Goal: Task Accomplishment & Management: Use online tool/utility

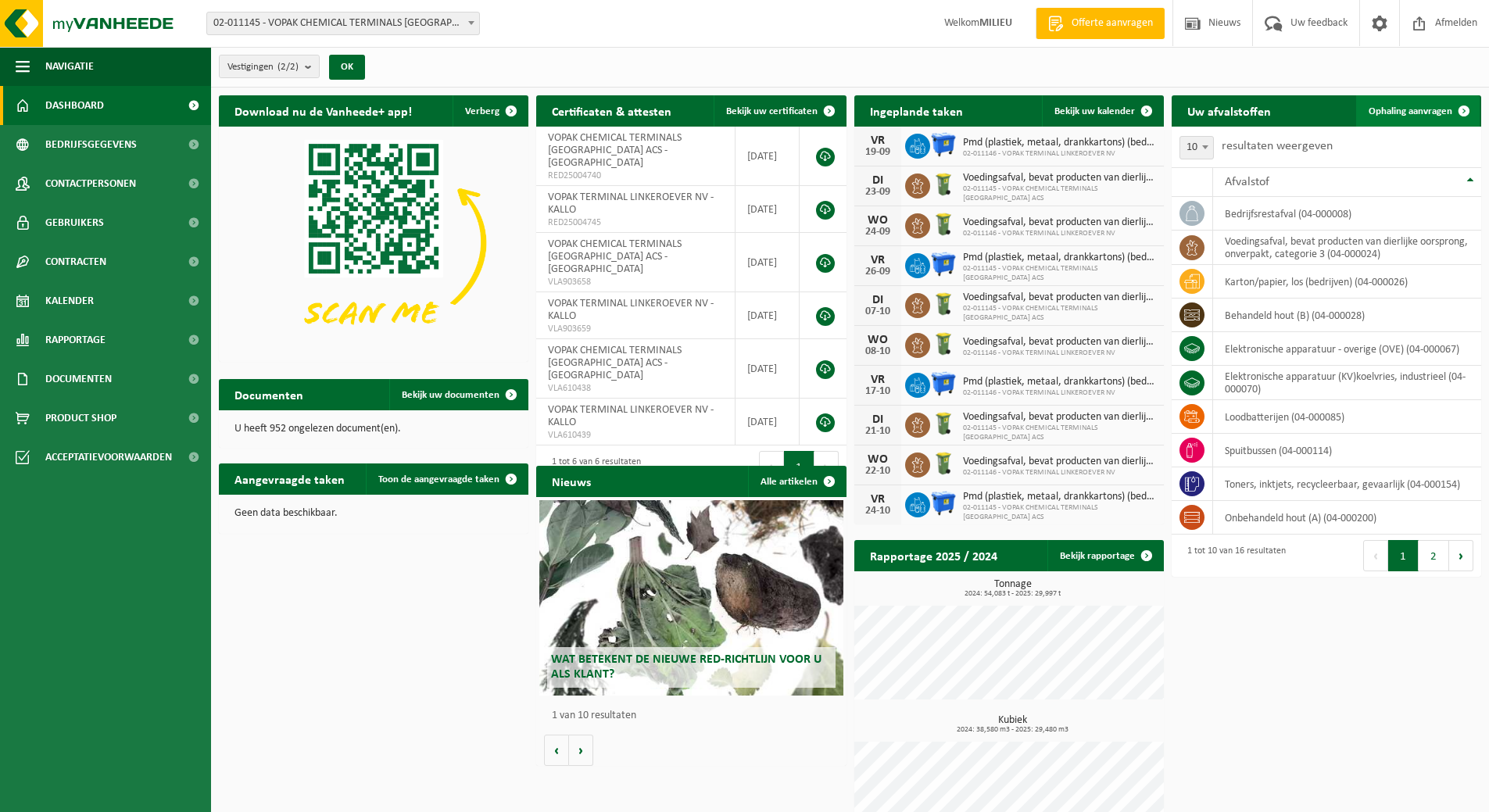
click at [1403, 112] on span "Ophaling aanvragen" at bounding box center [1410, 111] width 84 height 10
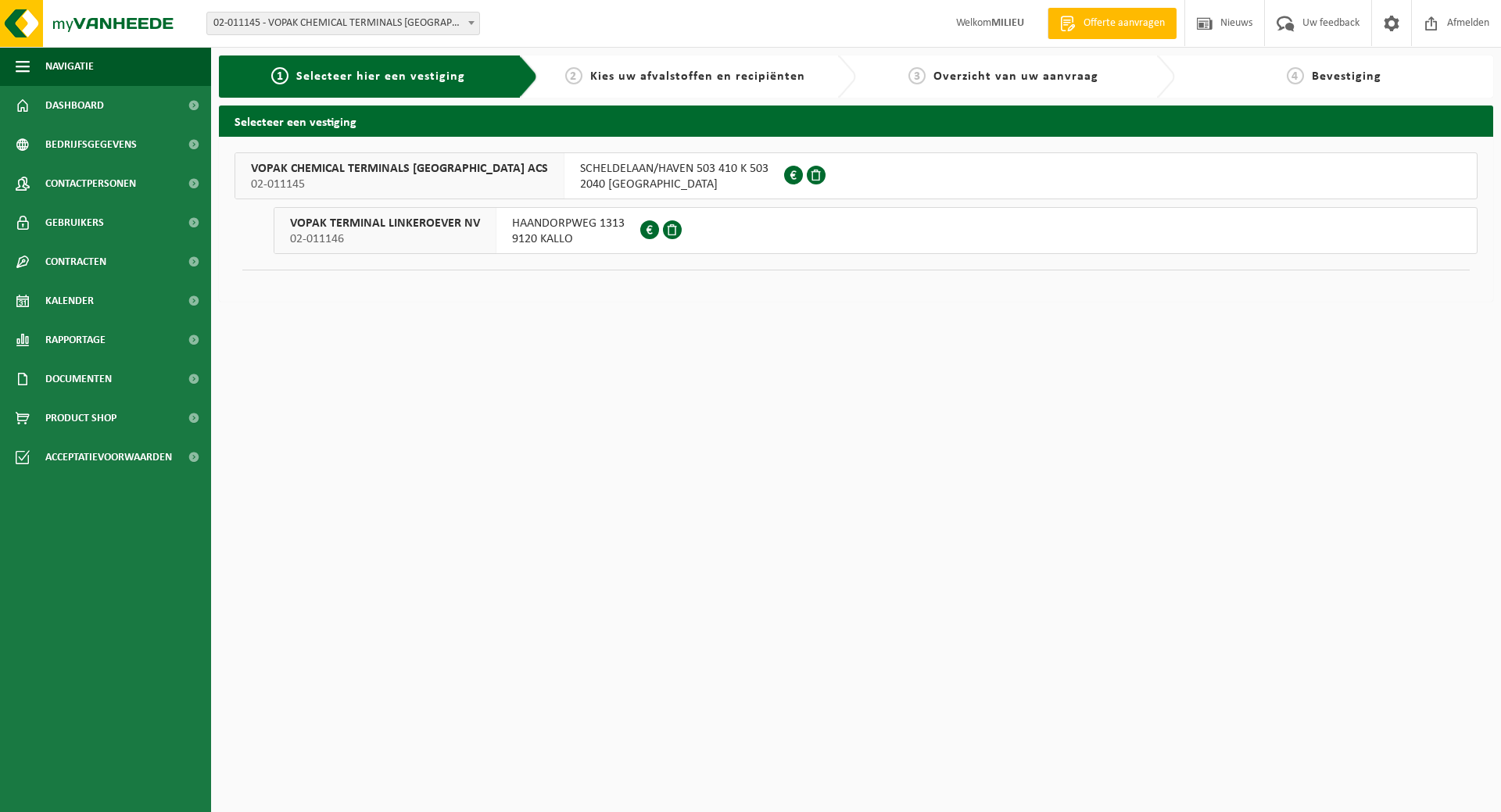
click at [570, 232] on span "9120 KALLO" at bounding box center [568, 239] width 113 height 15
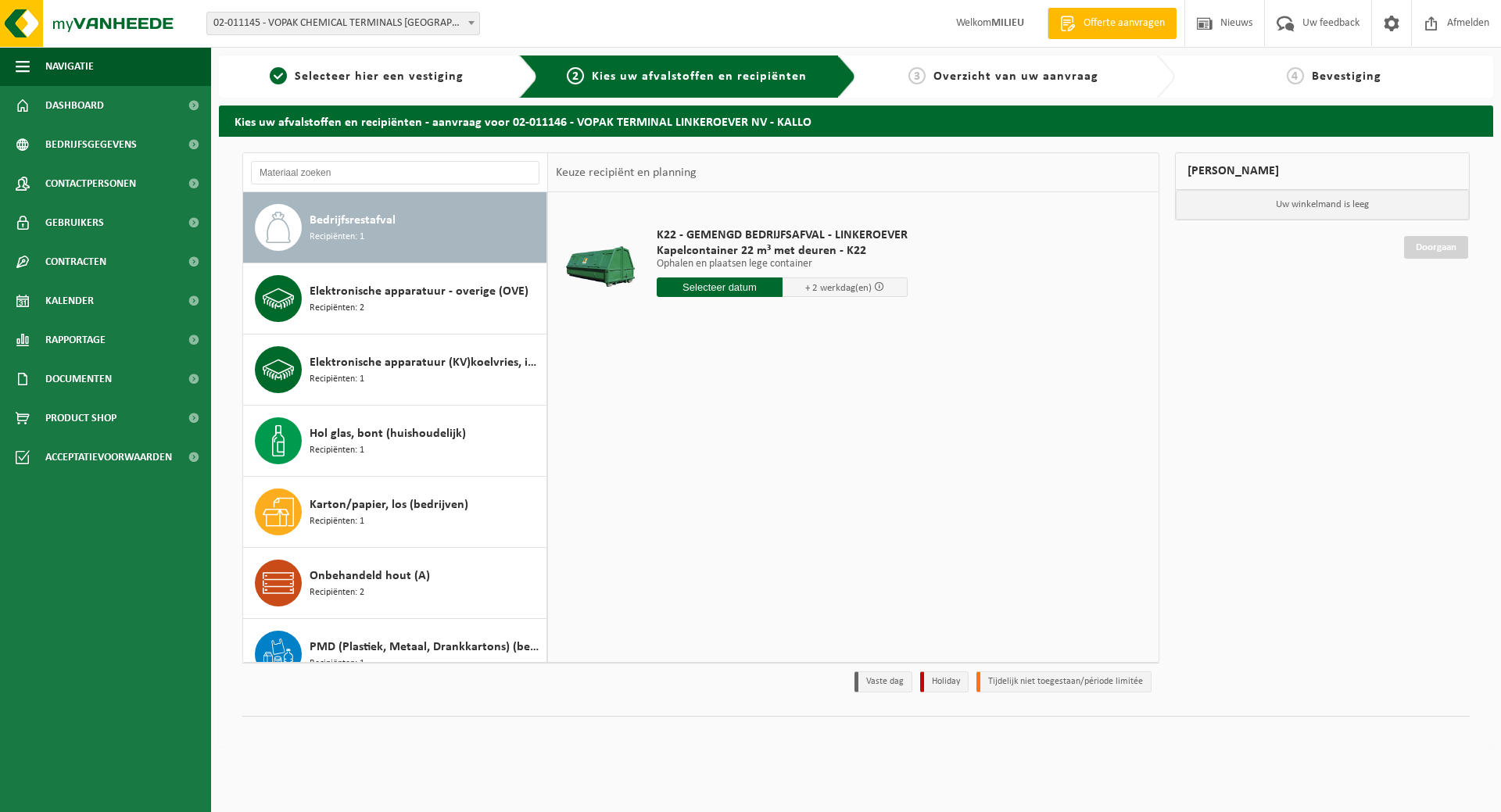
click at [378, 222] on span "Bedrijfsrestafval" at bounding box center [353, 221] width 86 height 19
click at [709, 294] on input "text" at bounding box center [719, 287] width 126 height 20
click at [748, 423] on div "18" at bounding box center [754, 425] width 27 height 25
type input "Van 2025-09-18"
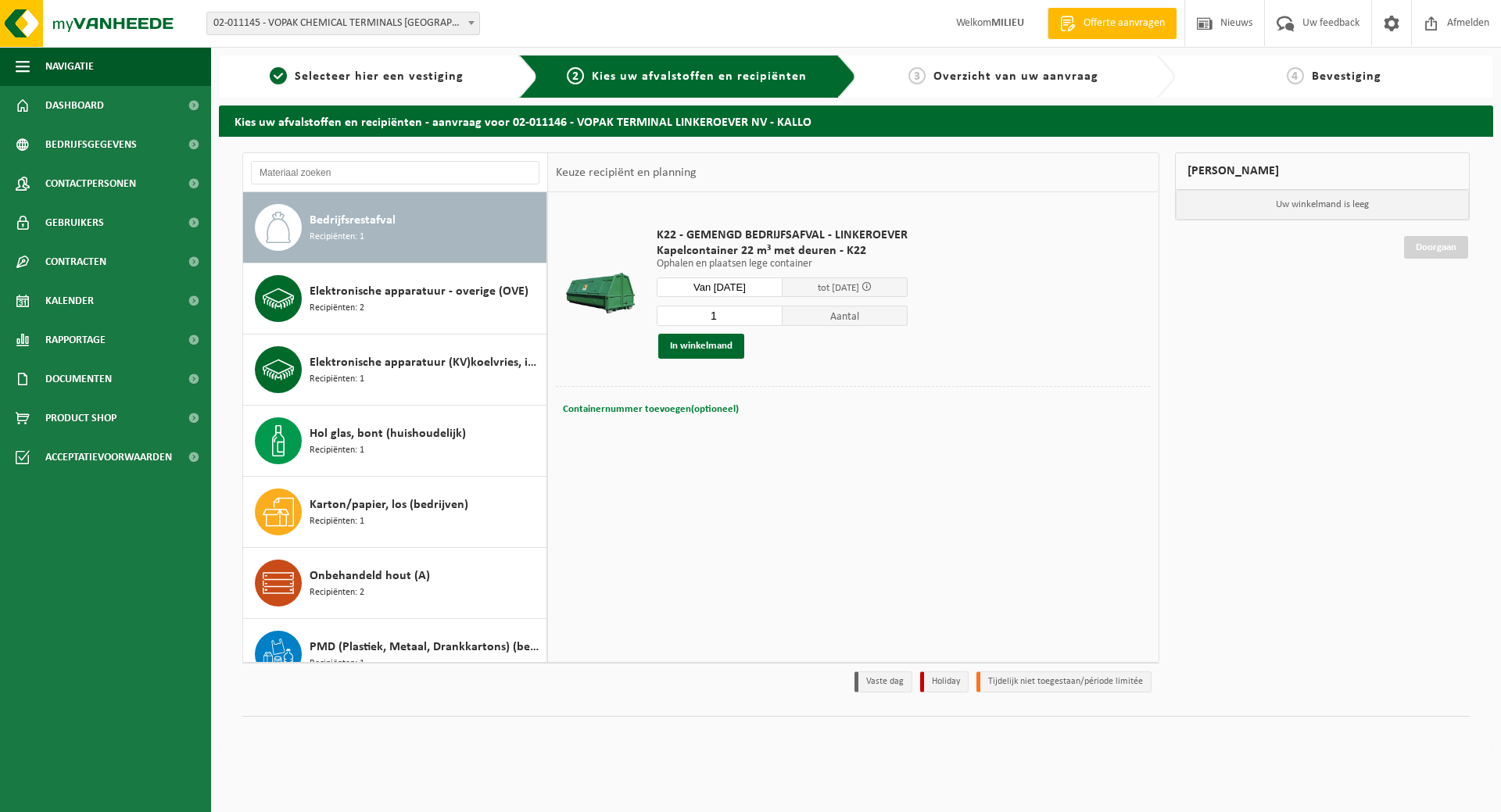
click at [638, 409] on span "Containernummer toevoegen(optioneel)" at bounding box center [651, 409] width 176 height 10
click at [709, 347] on button "In winkelmand" at bounding box center [701, 346] width 86 height 25
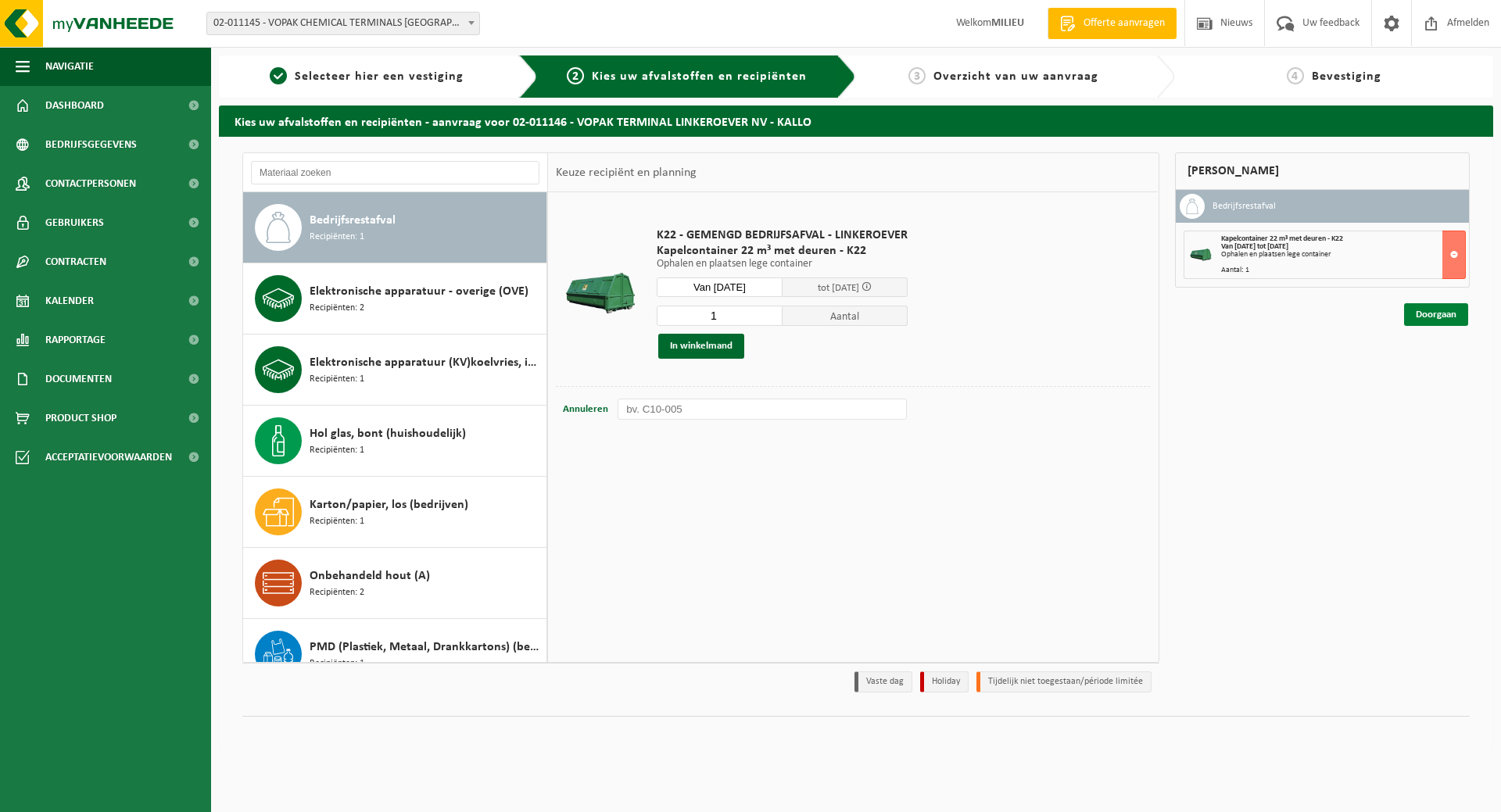
click at [1427, 318] on link "Doorgaan" at bounding box center [1436, 314] width 64 height 22
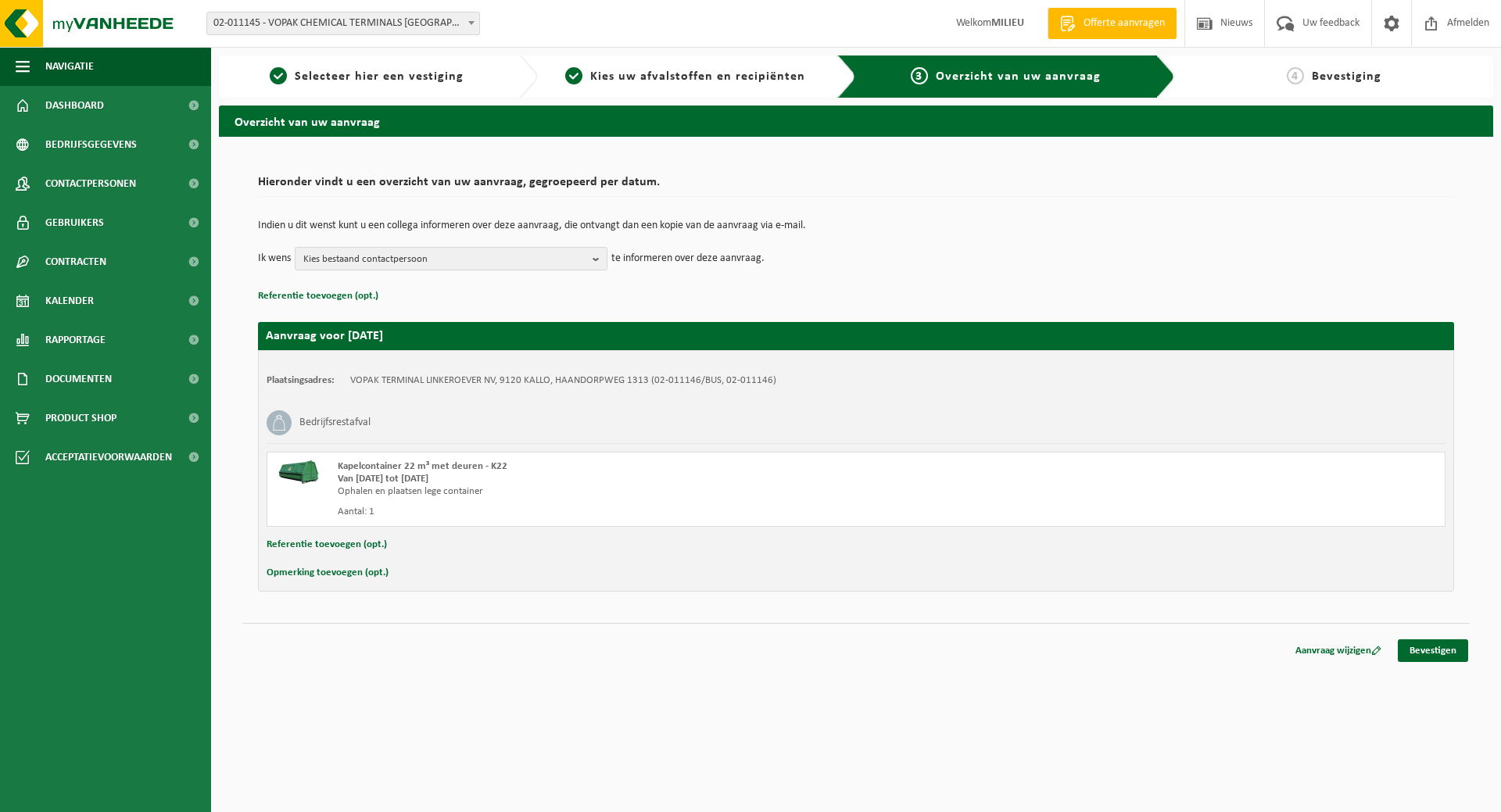
click at [321, 572] on button "Opmerking toevoegen (opt.)" at bounding box center [327, 573] width 122 height 21
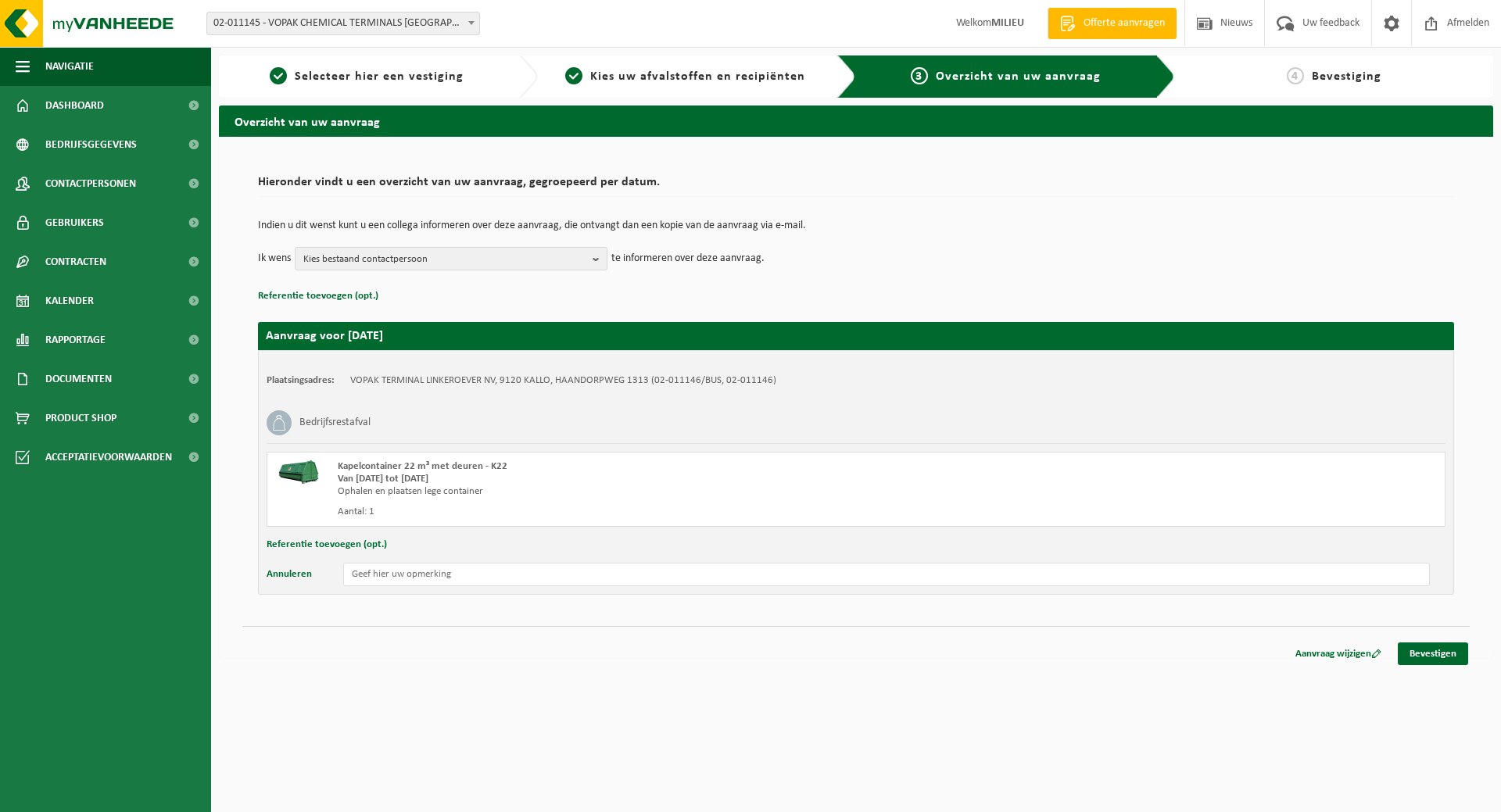
click at [266, 563] on button "Annuleren" at bounding box center [288, 574] width 45 height 23
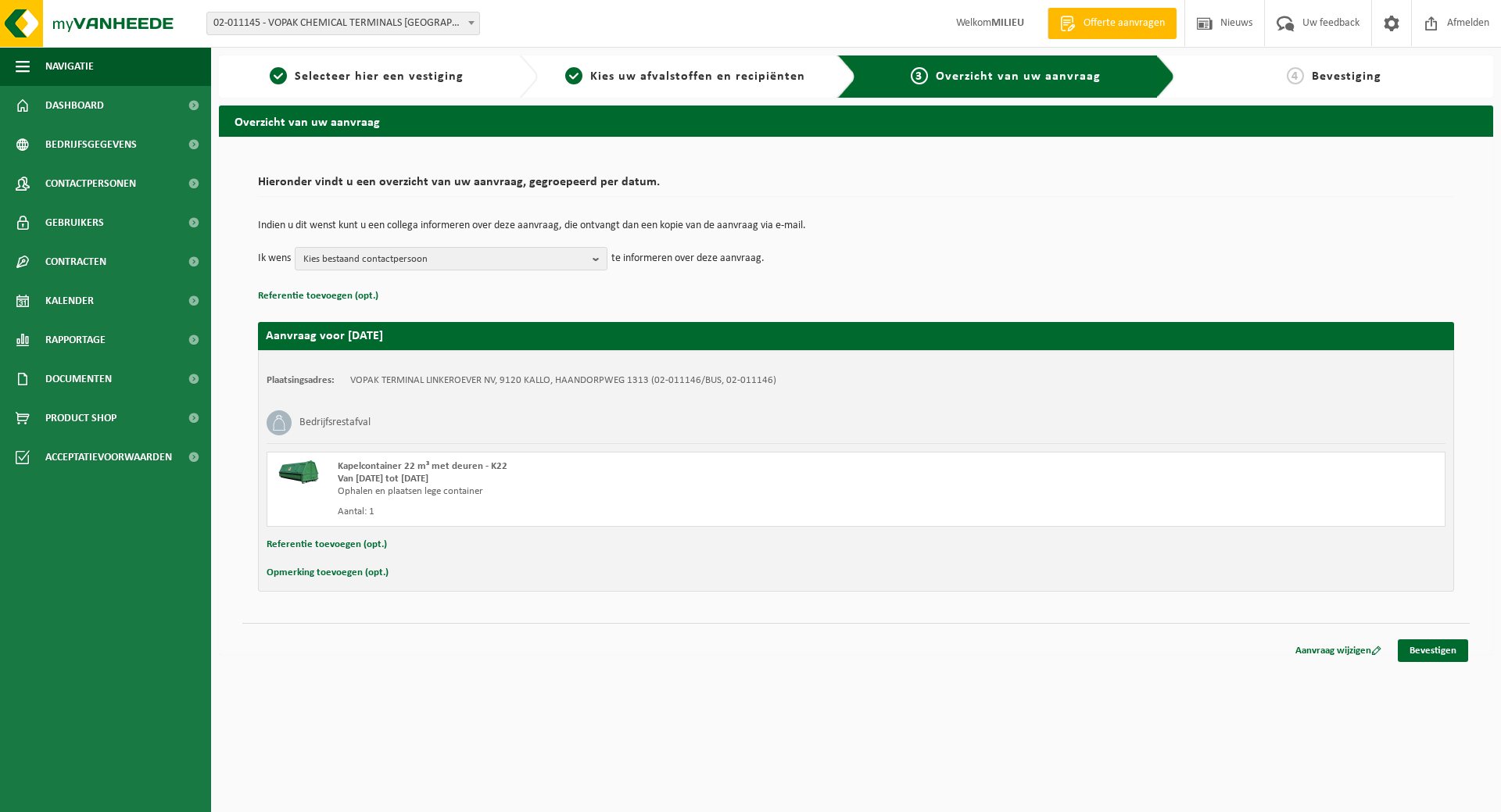
click at [266, 563] on button "Opmerking toevoegen (opt.)" at bounding box center [327, 573] width 122 height 21
click at [400, 575] on input "text" at bounding box center [887, 574] width 1087 height 23
type input "de container aan de WAZO"
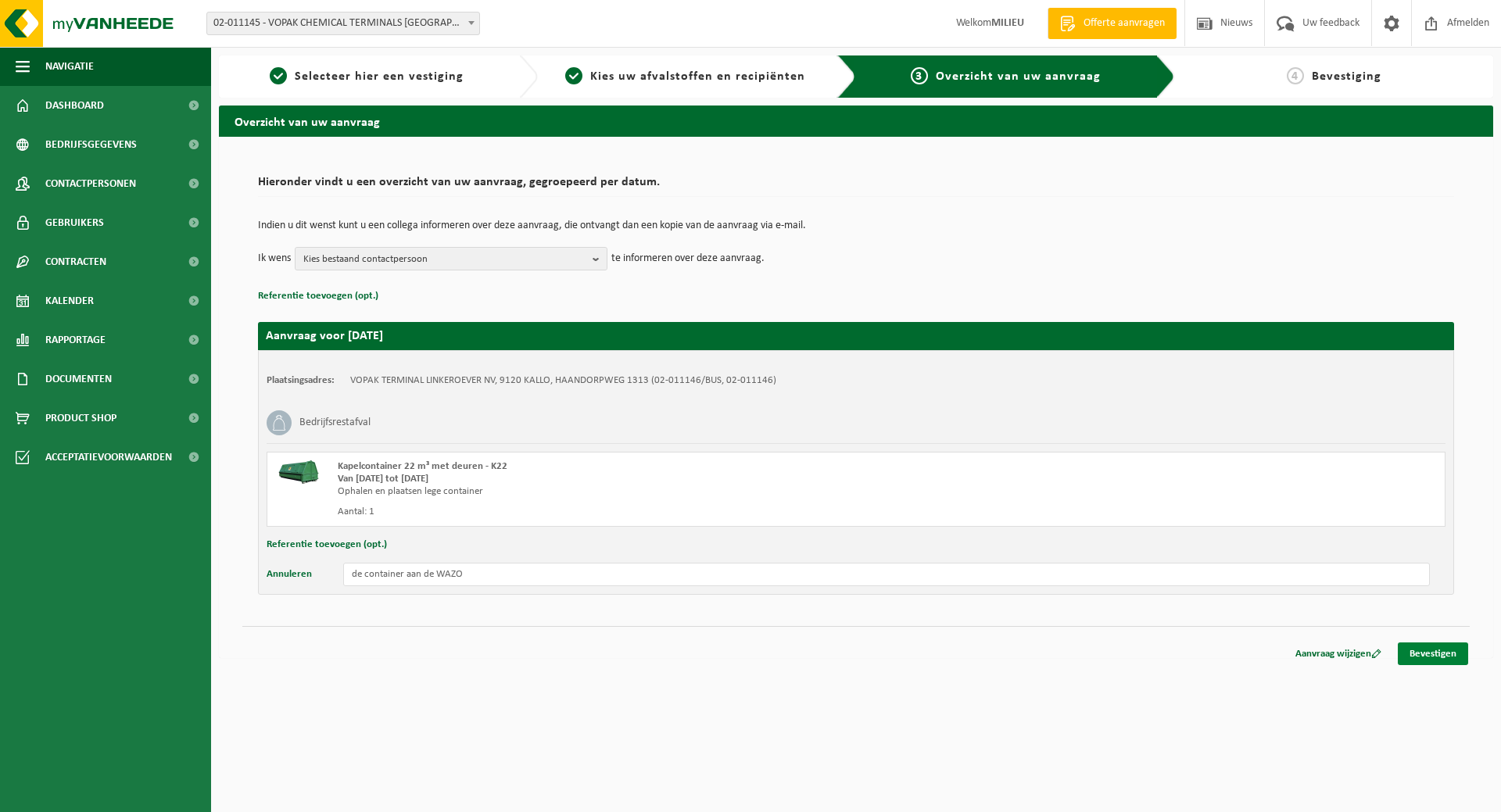
click at [1424, 653] on link "Bevestigen" at bounding box center [1433, 654] width 70 height 22
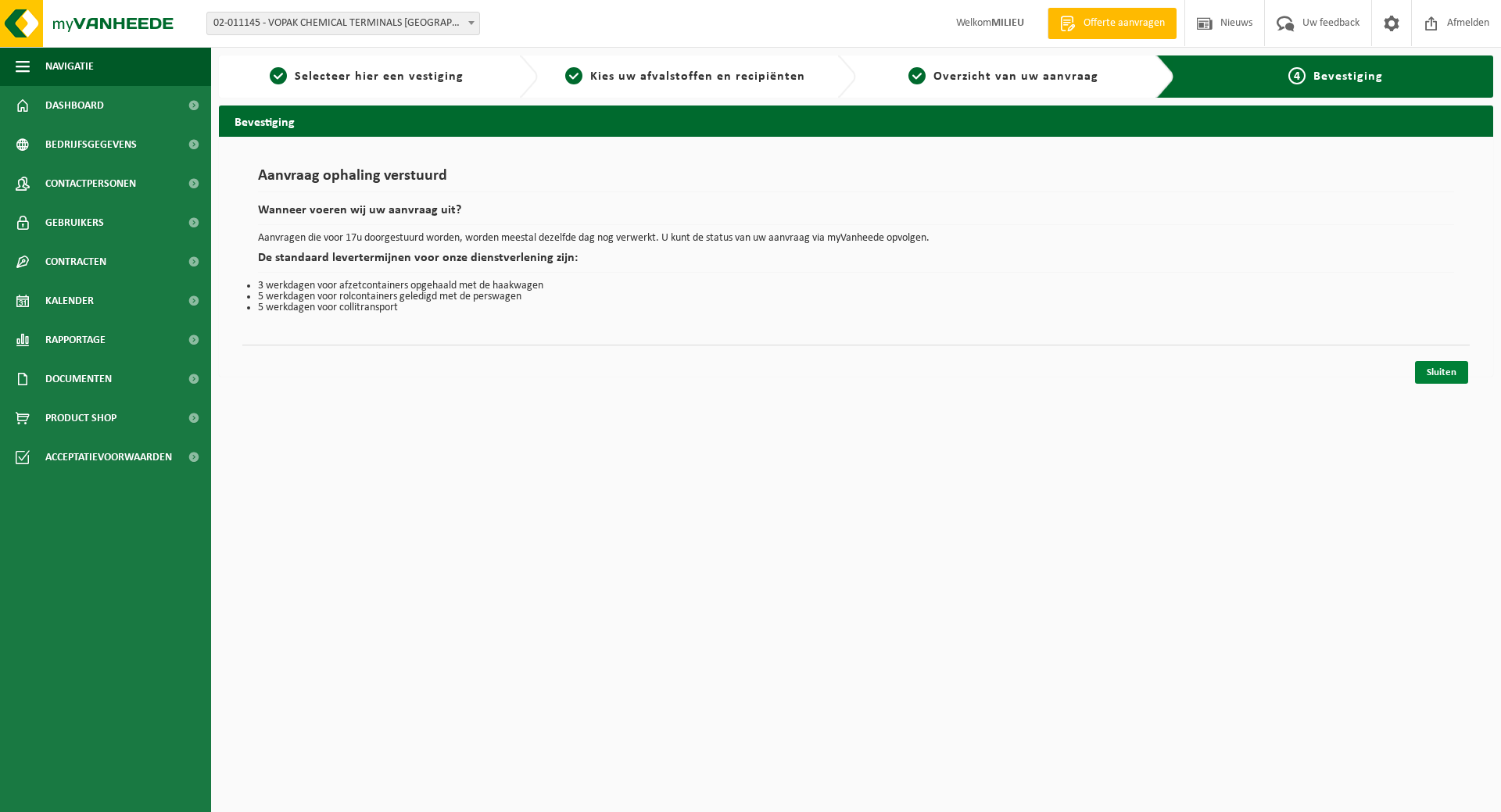
click at [1442, 376] on link "Sluiten" at bounding box center [1441, 372] width 53 height 22
